Goal: Task Accomplishment & Management: Manage account settings

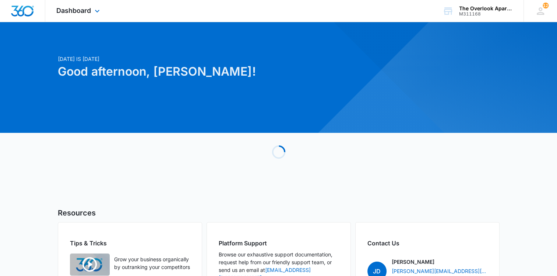
click at [78, 17] on div "Dashboard Apps Reputation Websites Forms CRM Email Social Content Ads Intellige…" at bounding box center [78, 11] width 67 height 22
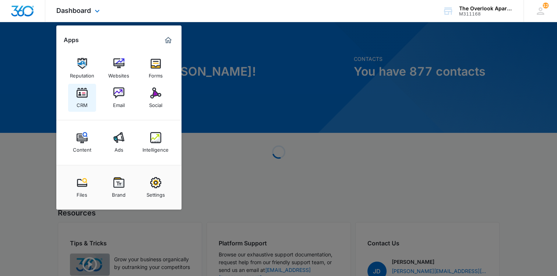
click at [88, 98] on link "CRM" at bounding box center [82, 98] width 28 height 28
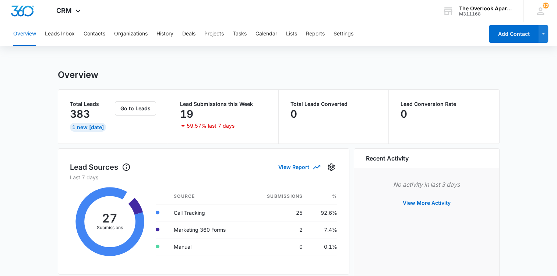
click at [77, 33] on div "Overview Leads Inbox Contacts Organizations History Deals Projects Tasks Calend…" at bounding box center [246, 34] width 475 height 24
click at [89, 30] on button "Contacts" at bounding box center [95, 34] width 22 height 24
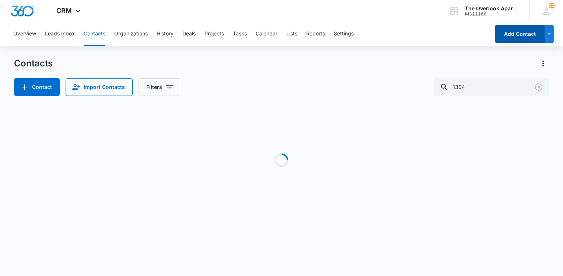
click at [512, 27] on button "Add Contact" at bounding box center [520, 34] width 50 height 18
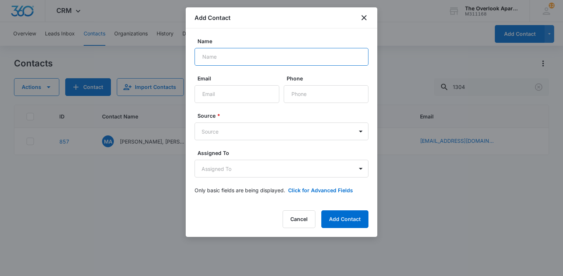
click at [236, 63] on input "Name" at bounding box center [282, 57] width 174 height 18
type input "[PERSON_NAME] & [PERSON_NAME]"
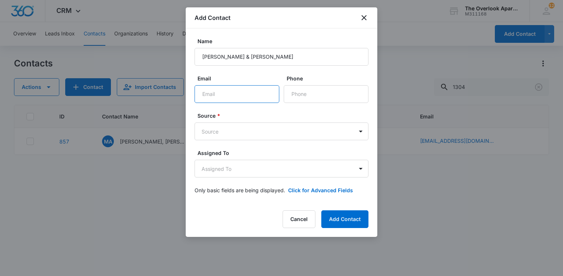
drag, startPoint x: 248, startPoint y: 90, endPoint x: 247, endPoint y: 94, distance: 4.1
click at [248, 92] on input "Email" at bounding box center [237, 94] width 85 height 18
type input "[EMAIL_ADDRESS][DOMAIN_NAME]"
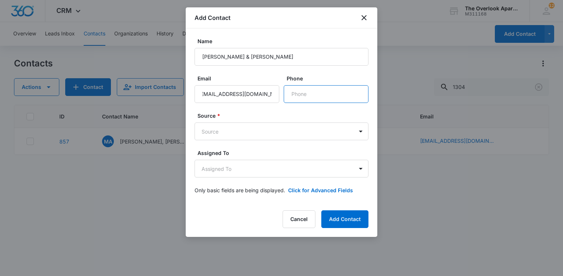
click at [354, 99] on input "Phone" at bounding box center [326, 94] width 85 height 18
type input "[PHONE_NUMBER]"
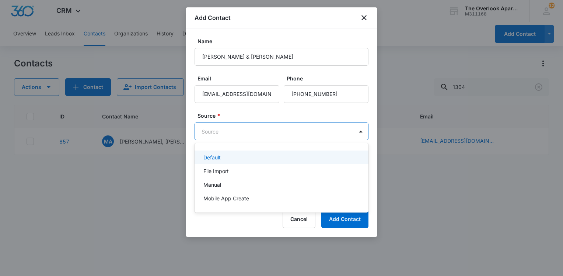
click at [252, 130] on body "CRM Apps Reputation Websites Forms CRM Email Social Content Ads Intelligence Fi…" at bounding box center [281, 138] width 563 height 276
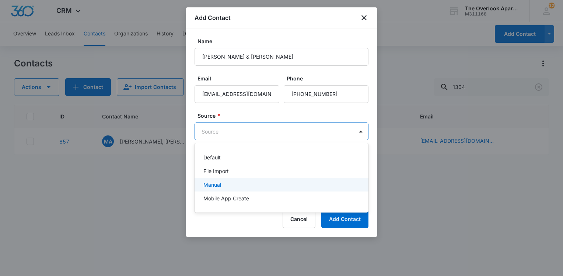
click at [234, 182] on div "Manual" at bounding box center [280, 185] width 155 height 8
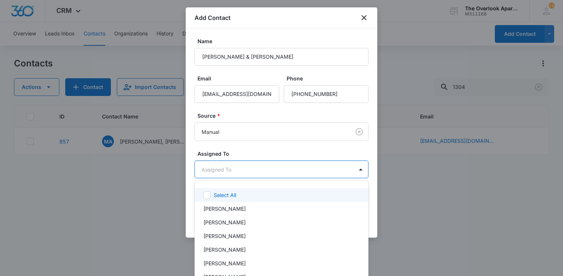
click at [239, 175] on body "CRM Apps Reputation Websites Forms CRM Email Social Content Ads Intelligence Fi…" at bounding box center [281, 138] width 563 height 276
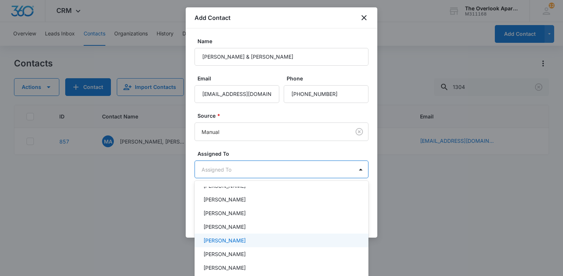
scroll to position [74, 0]
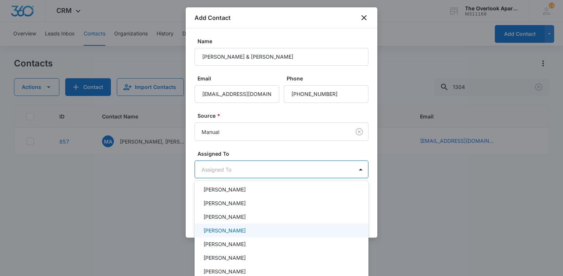
click at [243, 220] on p "[PERSON_NAME]" at bounding box center [224, 217] width 42 height 8
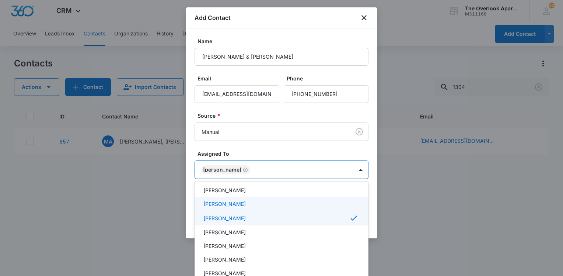
click at [419, 193] on div at bounding box center [281, 138] width 563 height 276
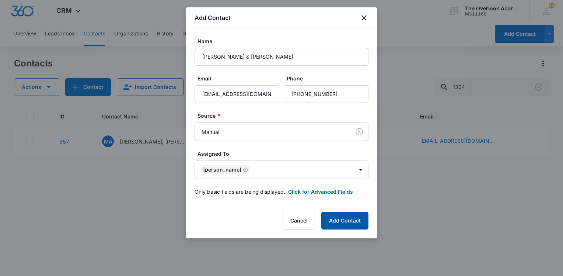
click at [347, 217] on button "Add Contact" at bounding box center [344, 220] width 47 height 18
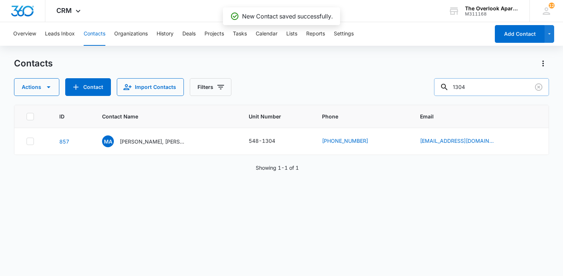
drag, startPoint x: 486, startPoint y: 78, endPoint x: 492, endPoint y: 83, distance: 7.8
click at [486, 78] on input "1304" at bounding box center [491, 87] width 115 height 18
click at [491, 83] on input "1304" at bounding box center [491, 87] width 115 height 18
click at [490, 83] on input "1304" at bounding box center [491, 87] width 115 height 18
type input "[PERSON_NAME]"
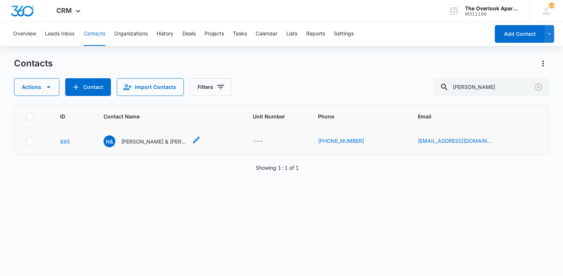
click at [145, 144] on p "[PERSON_NAME] & [PERSON_NAME]" at bounding box center [154, 141] width 66 height 8
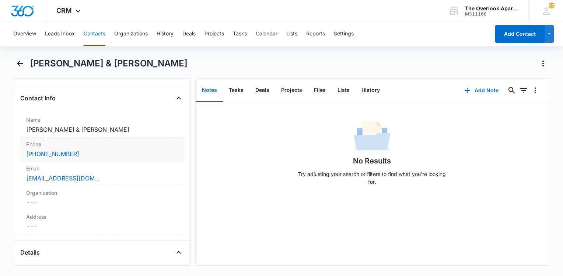
scroll to position [184, 0]
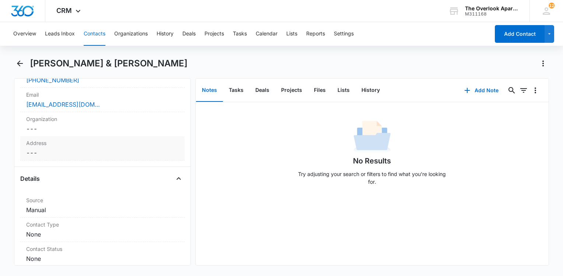
click at [94, 150] on dd "Cancel Save Changes ---" at bounding box center [102, 152] width 153 height 9
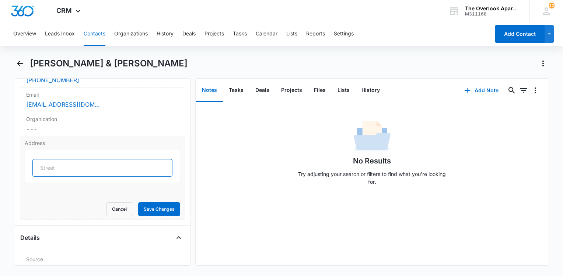
click at [91, 168] on input "text" at bounding box center [102, 168] width 140 height 18
click at [120, 165] on input "[STREET_ADDRESS]" at bounding box center [102, 168] width 140 height 18
type input "[STREET_ADDRESS]"
click at [165, 203] on form "[STREET_ADDRESS] Cancel Save Changes" at bounding box center [102, 183] width 155 height 66
drag, startPoint x: 165, startPoint y: 203, endPoint x: 166, endPoint y: 209, distance: 6.0
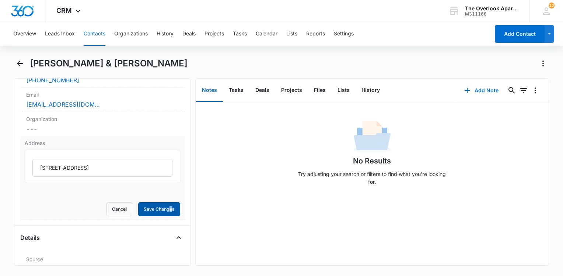
click at [165, 209] on button "Save Changes" at bounding box center [159, 209] width 42 height 14
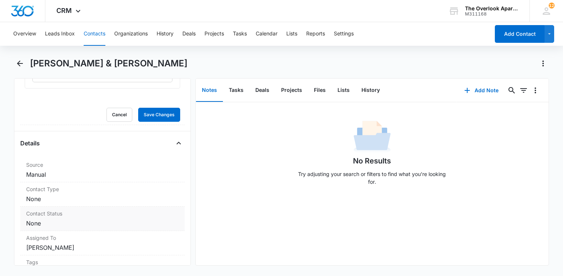
click at [93, 218] on dd "Cancel Save Changes None" at bounding box center [102, 222] width 153 height 9
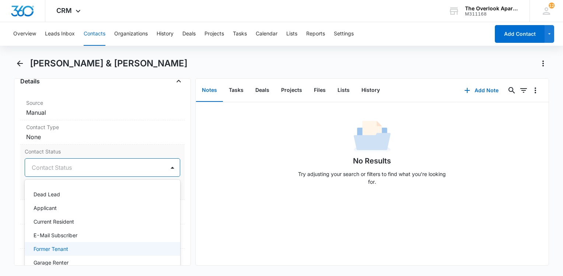
scroll to position [37, 0]
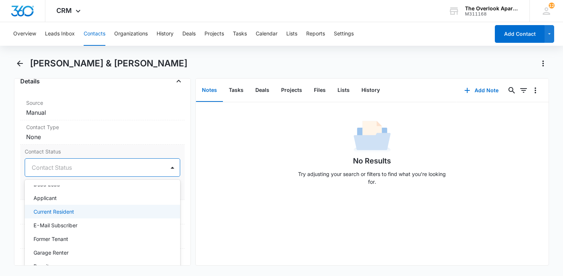
click at [85, 215] on div "Current Resident" at bounding box center [102, 211] width 136 height 8
click at [230, 210] on div "No Results Try adjusting your search or filters to find what you’re looking for." at bounding box center [372, 183] width 353 height 163
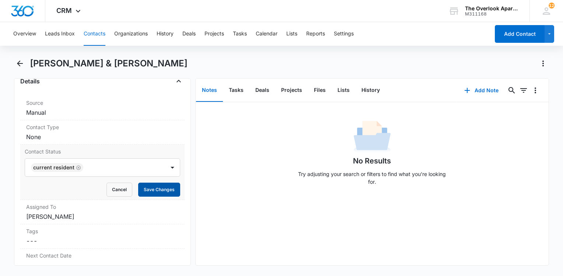
drag, startPoint x: 166, startPoint y: 197, endPoint x: 134, endPoint y: 205, distance: 33.5
click at [165, 196] on button "Save Changes" at bounding box center [159, 189] width 42 height 14
click at [91, 141] on dd "Cancel Save Changes None" at bounding box center [102, 136] width 153 height 9
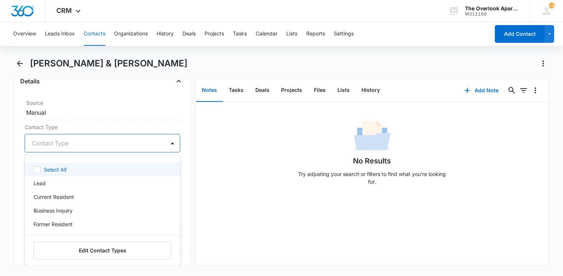
click at [66, 148] on div at bounding box center [94, 143] width 124 height 10
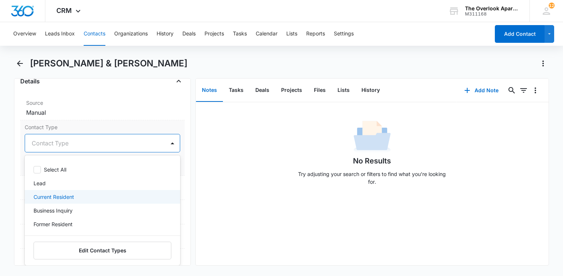
click at [80, 200] on div "Current Resident" at bounding box center [102, 197] width 136 height 8
click at [229, 195] on div "No Results Try adjusting your search or filters to find what you’re looking for." at bounding box center [372, 183] width 353 height 163
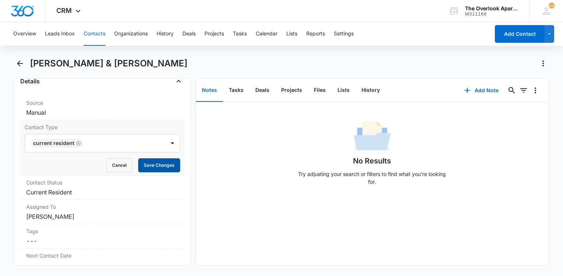
click at [162, 168] on button "Save Changes" at bounding box center [159, 165] width 42 height 14
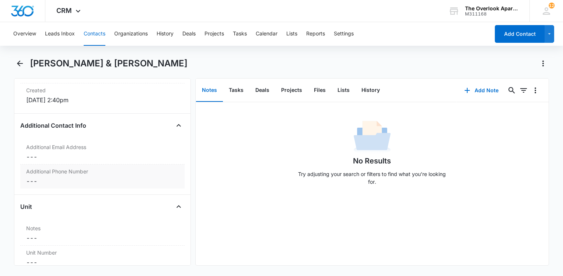
scroll to position [508, 0]
click at [81, 160] on dd "Cancel Save Changes ---" at bounding box center [102, 156] width 153 height 9
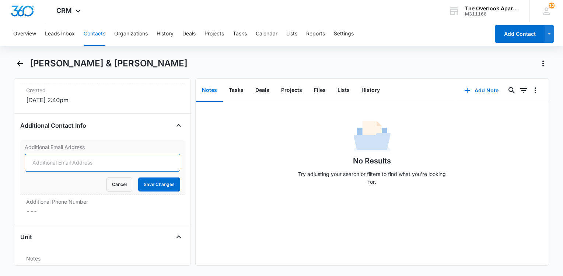
click at [66, 169] on input "Additional Email Address" at bounding box center [102, 163] width 155 height 18
type input "[EMAIL_ADDRESS][DOMAIN_NAME]"
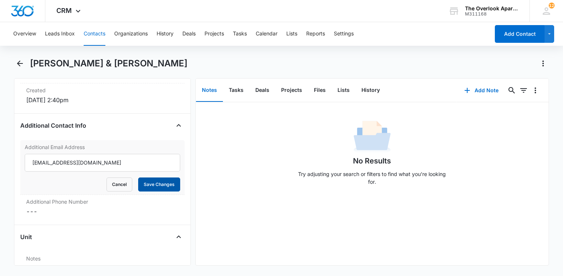
click at [158, 191] on button "Save Changes" at bounding box center [159, 184] width 42 height 14
